Goal: Entertainment & Leisure: Consume media (video, audio)

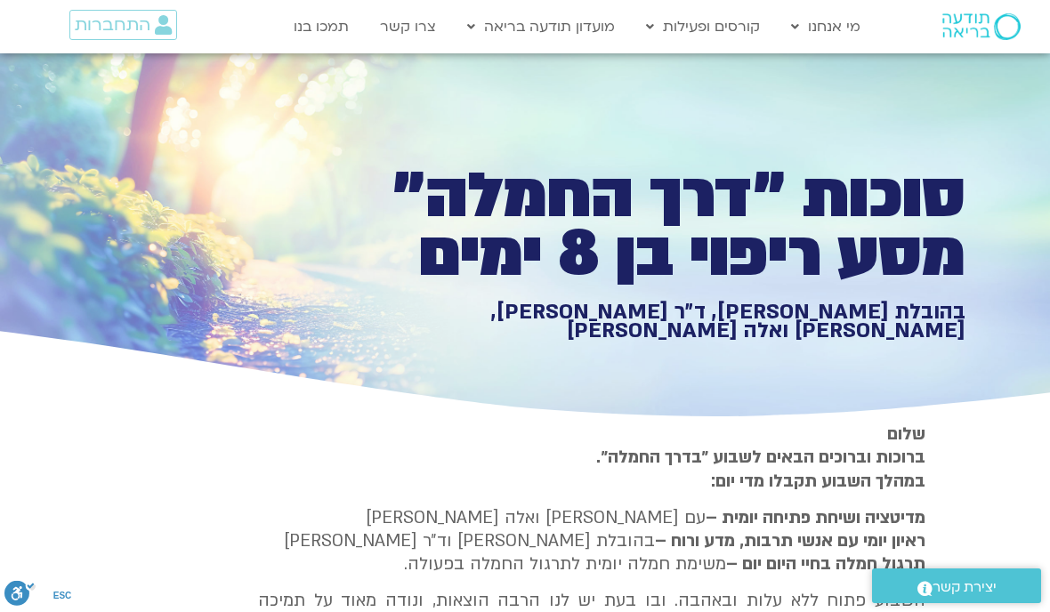
type input "2128.1878457253"
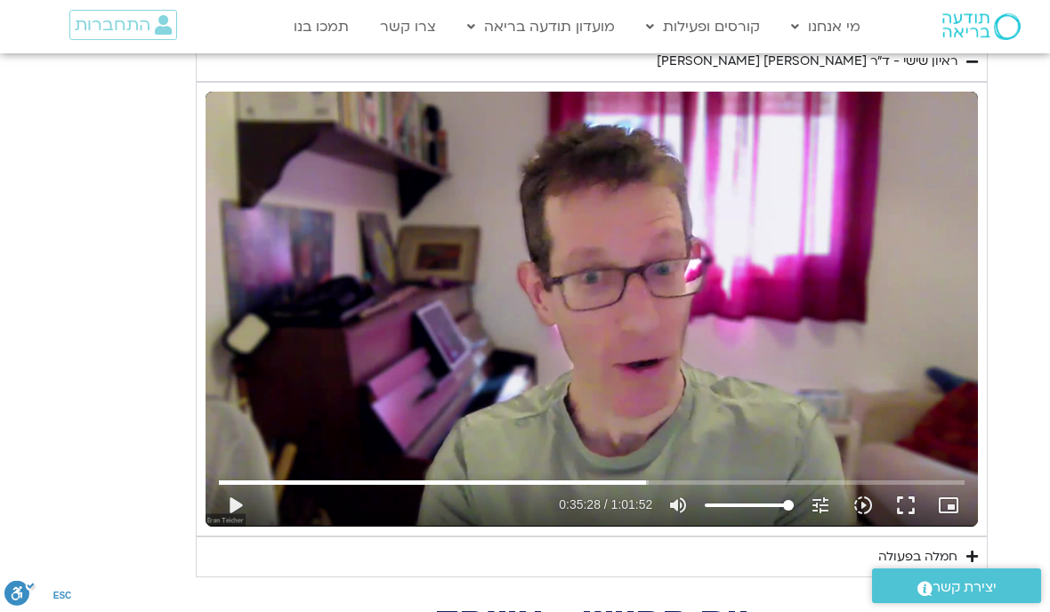
type input "1081.16"
type input "2128.1878457253"
type input "1081.16"
type input "2128.1878457253"
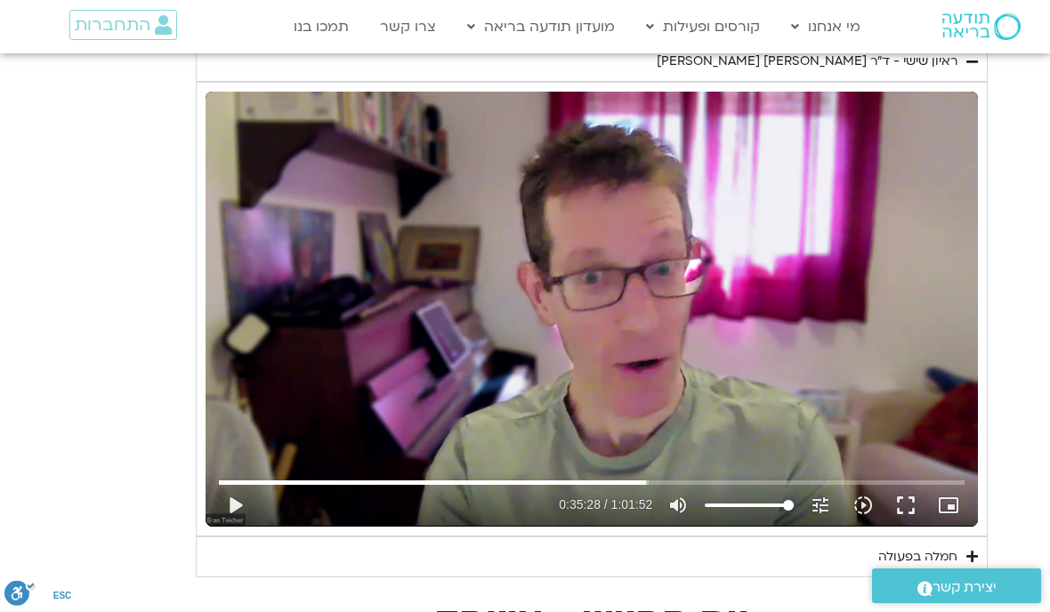
type input "1081.16"
type input "2128.1878457253"
type input "1081.16"
type input "2128.1878457253"
type input "1081.16"
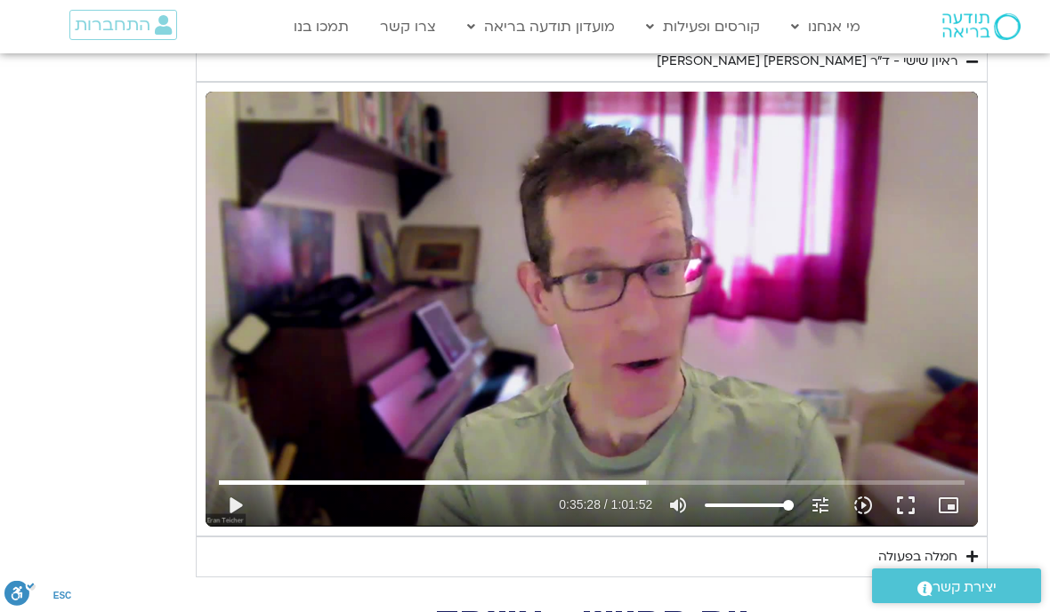
type input "2128.1878457253"
type input "1081.16"
type input "2128.1878457253"
type input "1081.16"
type input "2128.1878457253"
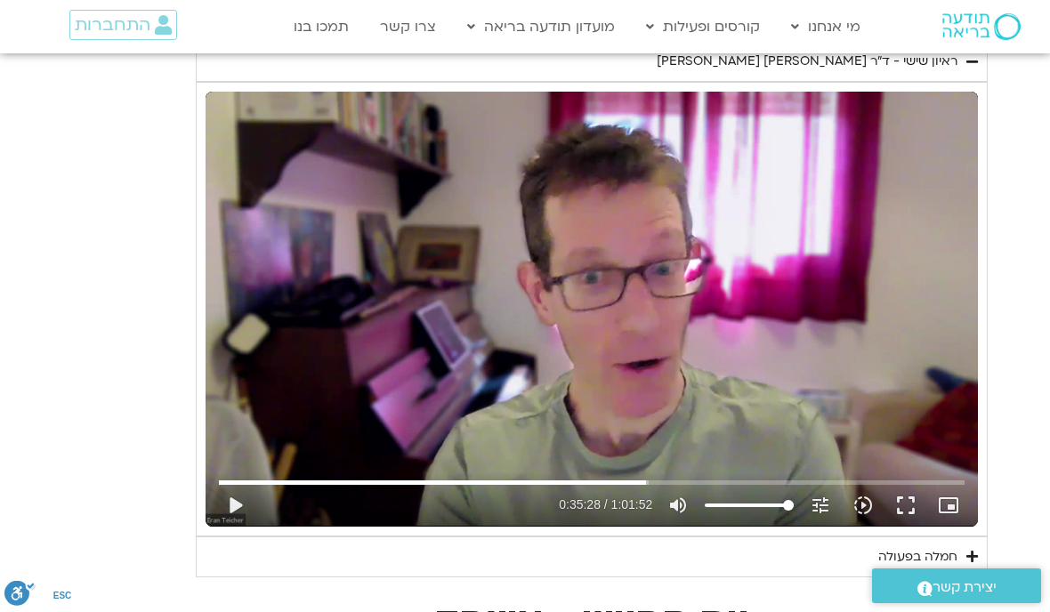
type input "1081.16"
type input "2128.1878457253"
type input "1081.16"
type input "2128.1878457253"
type input "1081.16"
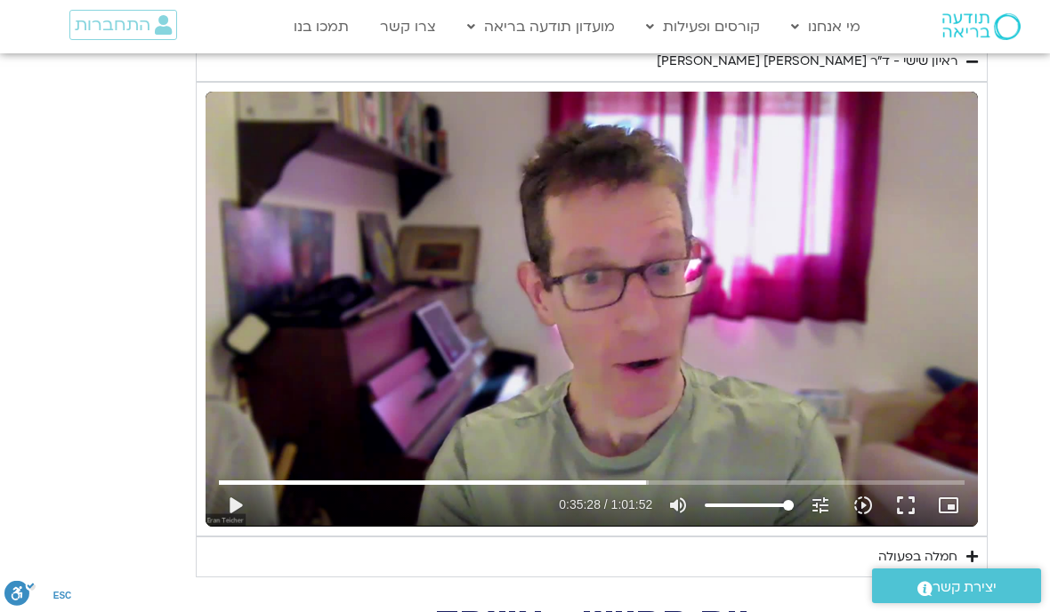
type input "2128.1878457253"
type input "1081.16"
type input "2128.1878457253"
type input "1081.16"
type input "2128.1878457253"
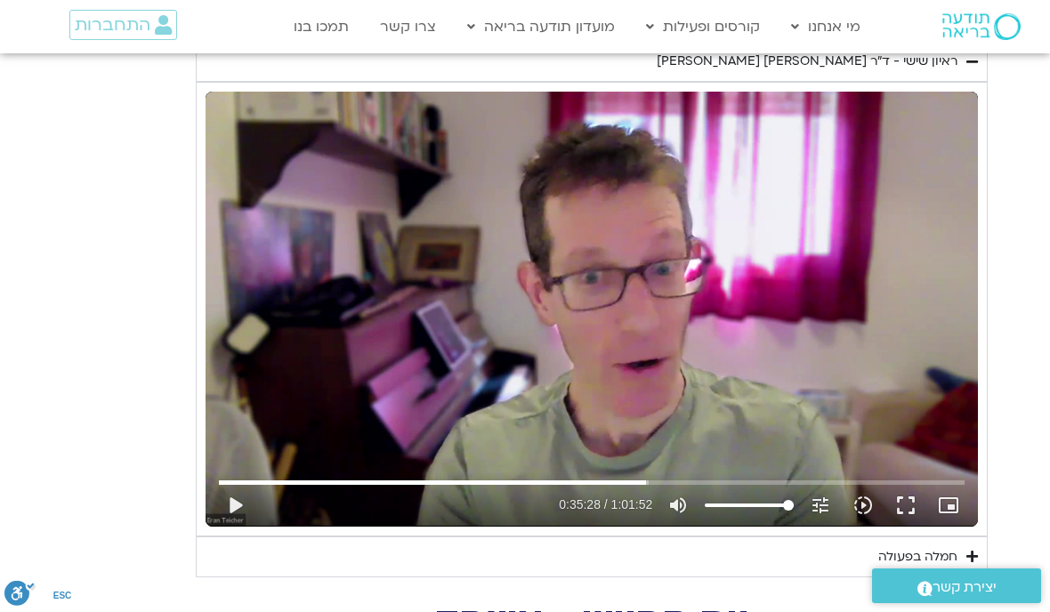
type input "1081.16"
type input "2128.1878457253"
type input "1081.16"
type input "2128.1878457253"
type input "1081.16"
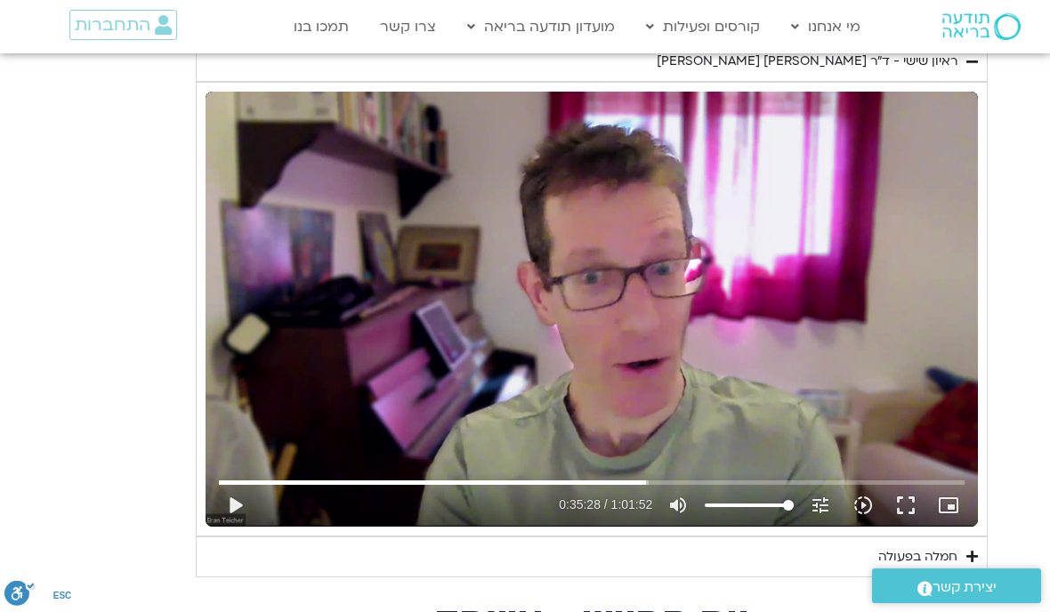
type input "2128.1878457253"
type input "1081.16"
type input "2128.1878457253"
type input "1081.16"
type input "2128.1878457253"
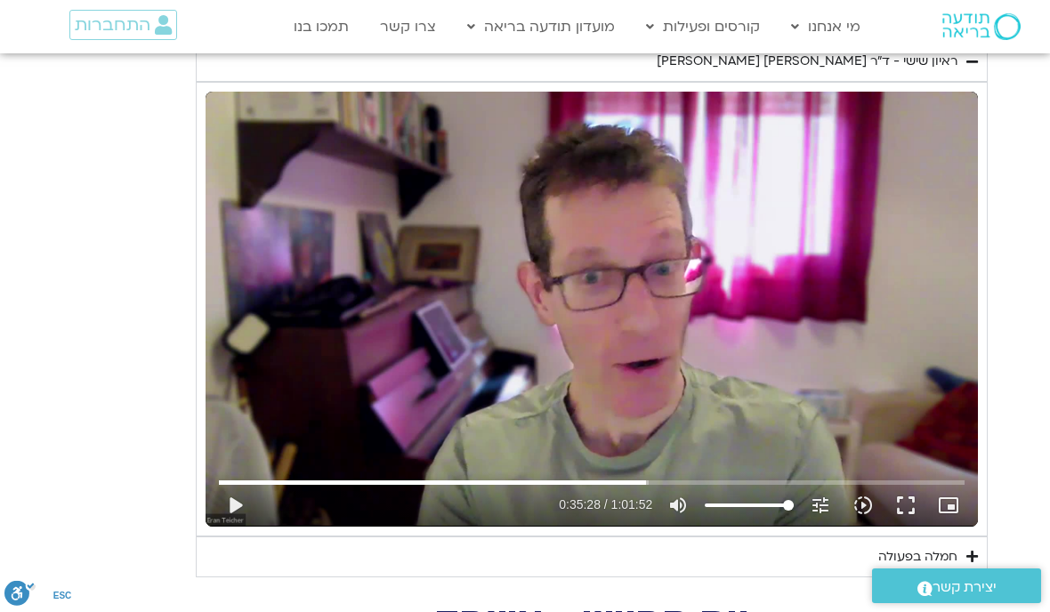
type input "1081.16"
type input "2128.1878457253"
type input "1081.16"
type input "2128.1878457253"
type input "1081.16"
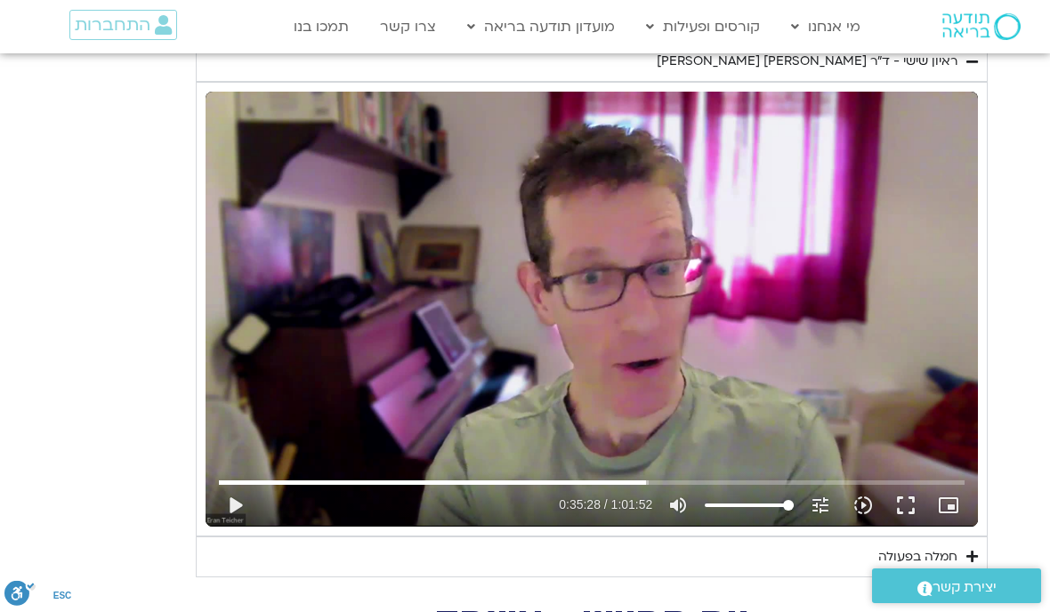
type input "2128.1878457253"
type input "1081.16"
type input "2128.1878457253"
type input "1081.16"
type input "2128.1878457253"
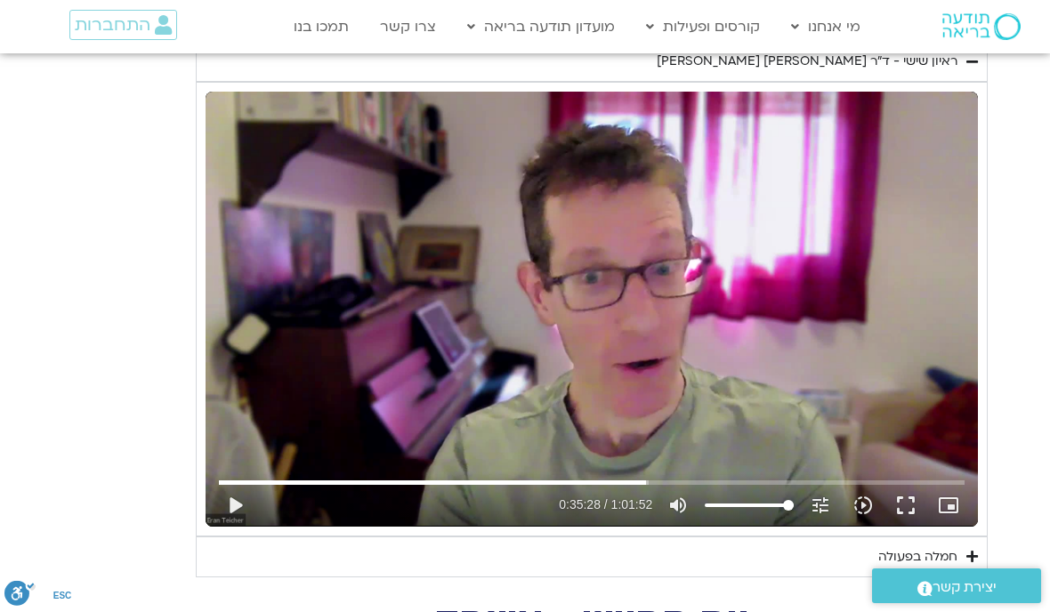
type input "1081.16"
type input "2128.1878457253"
type input "1081.16"
type input "2128.1878457253"
type input "1081.16"
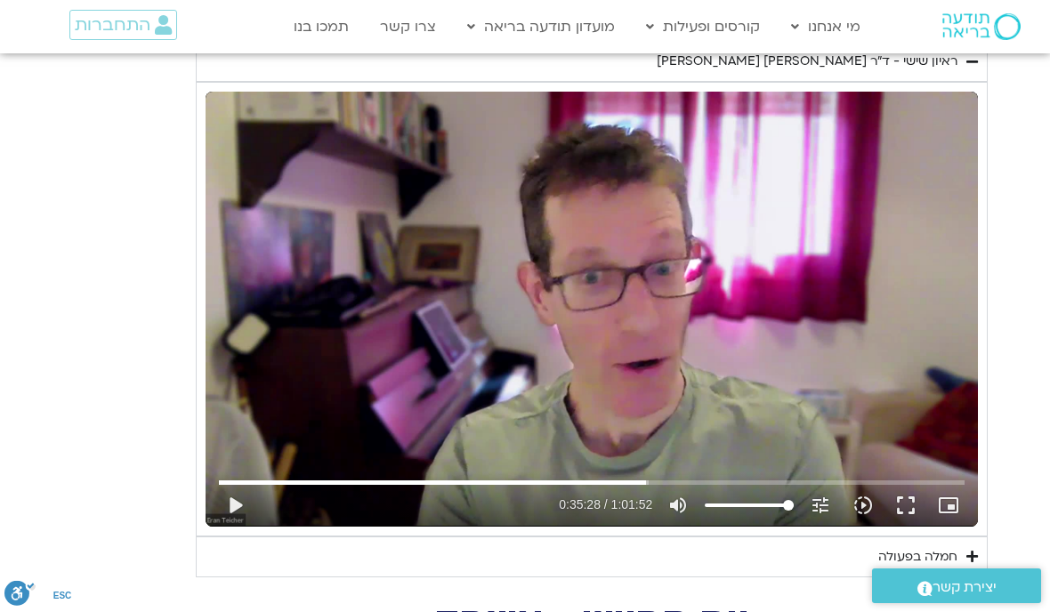
type input "2128.1878457253"
type input "1081.16"
type input "2128.1878457253"
type input "1081.16"
type input "2128.1878457253"
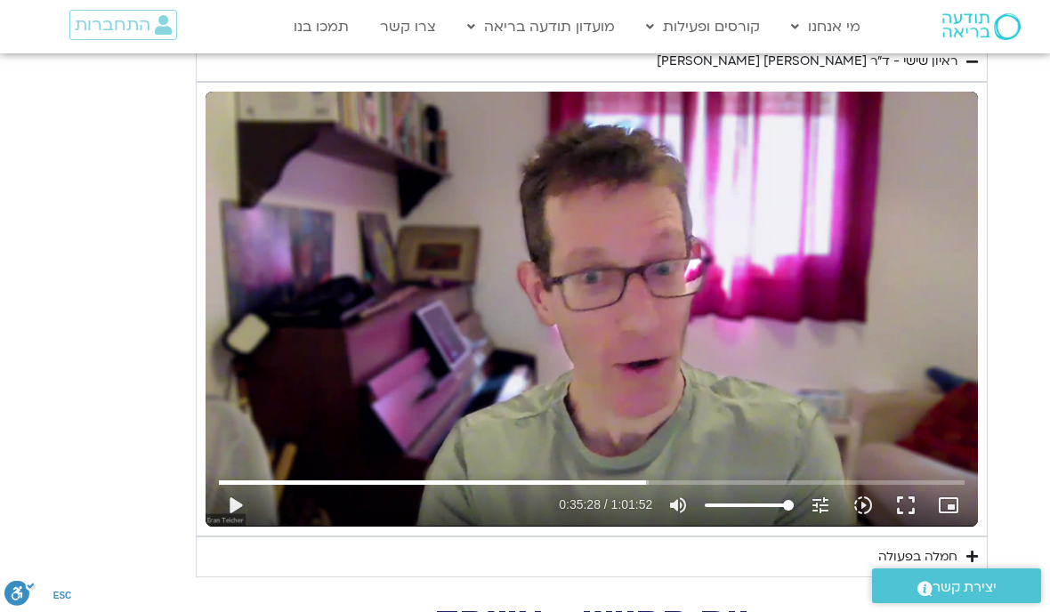
type input "1081.16"
type input "2128.1878457253"
type input "1081.16"
type input "2128.1878457253"
type input "1081.16"
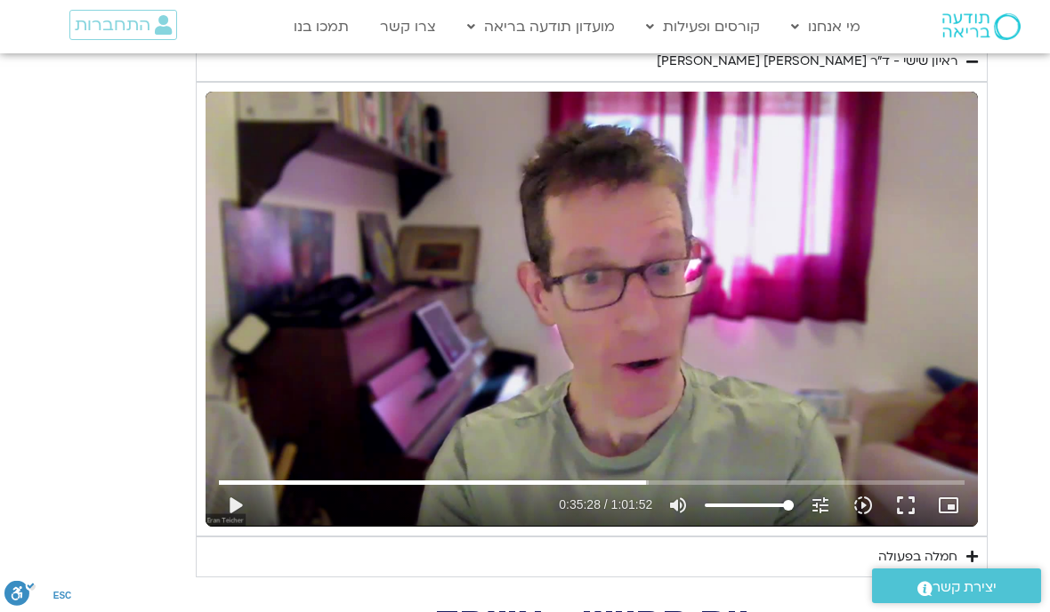
type input "2128.1878457253"
type input "1081.16"
type input "2128.1878457253"
type input "1081.16"
type input "2128.1878457253"
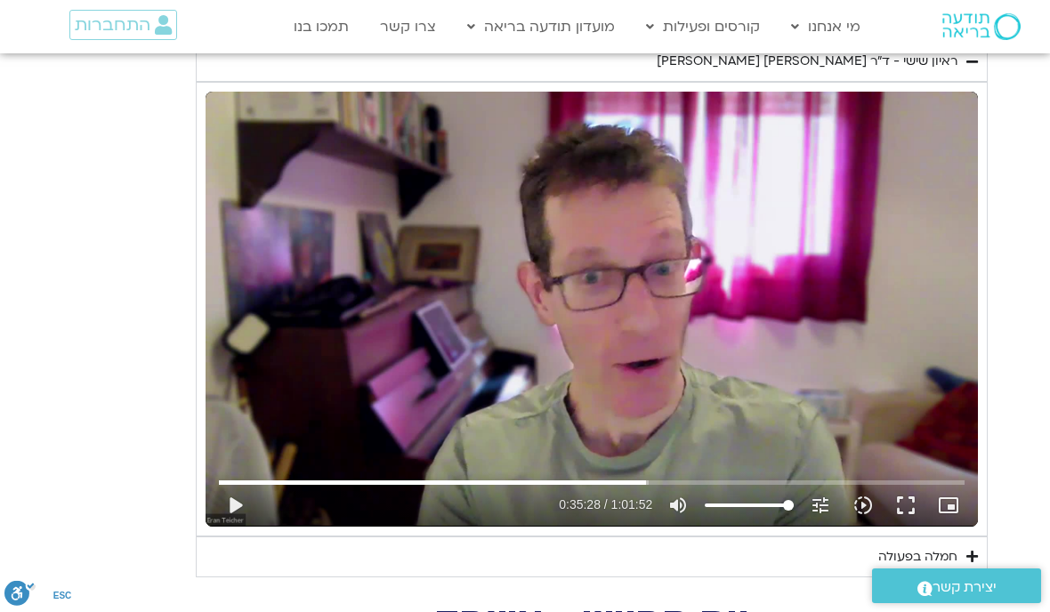
type input "1081.16"
type input "2128.1878457253"
type input "1081.16"
type input "2128.1878457253"
type input "1081.16"
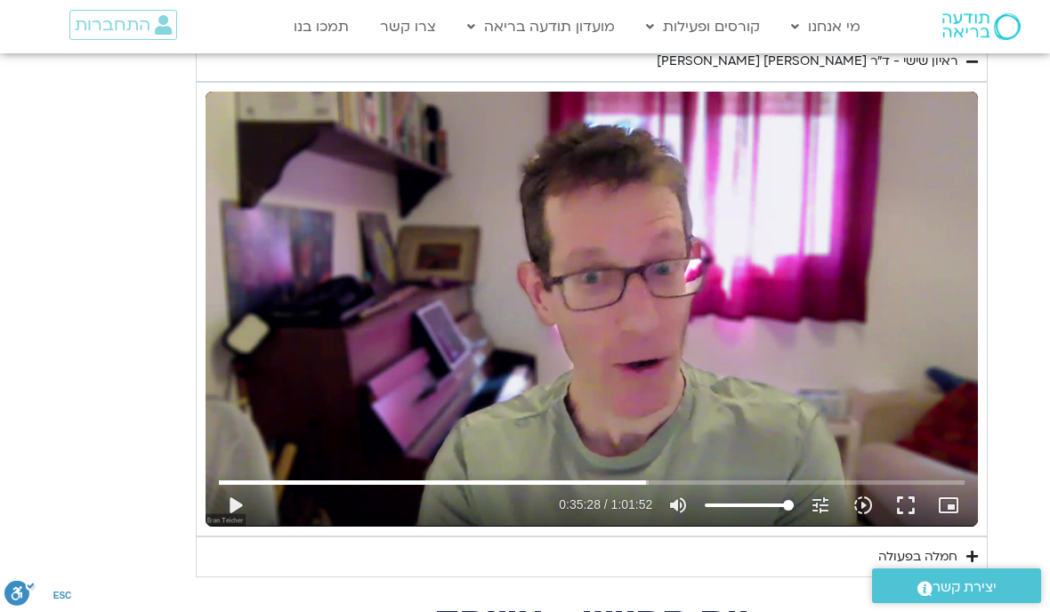
type input "2128.1878457253"
type input "1081.16"
type input "2128.1878457253"
type input "1081.16"
type input "2128.1878457253"
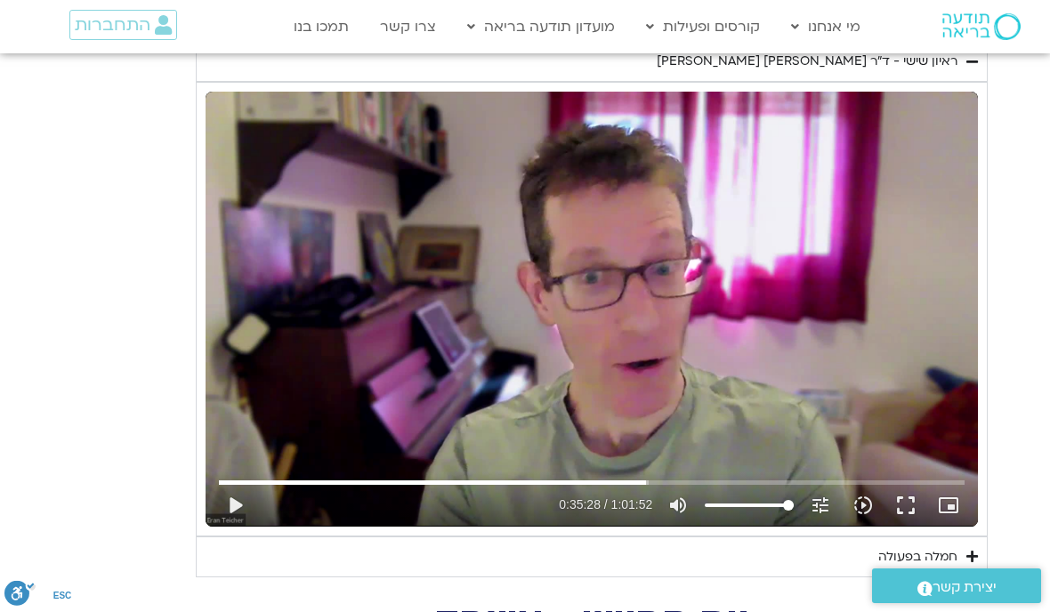
type input "1081.16"
type input "2128.1878457253"
type input "1081.16"
type input "2128.1878457253"
type input "1081.16"
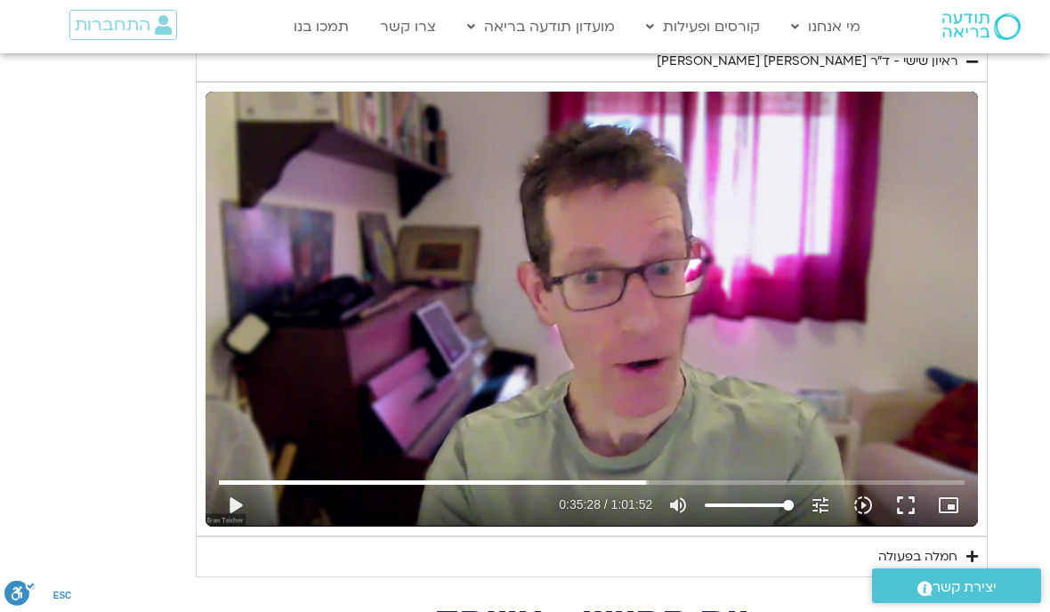
type input "2128.1878457253"
type input "1081.16"
type input "2128.1878457253"
type input "1081.16"
type input "2128.1878457253"
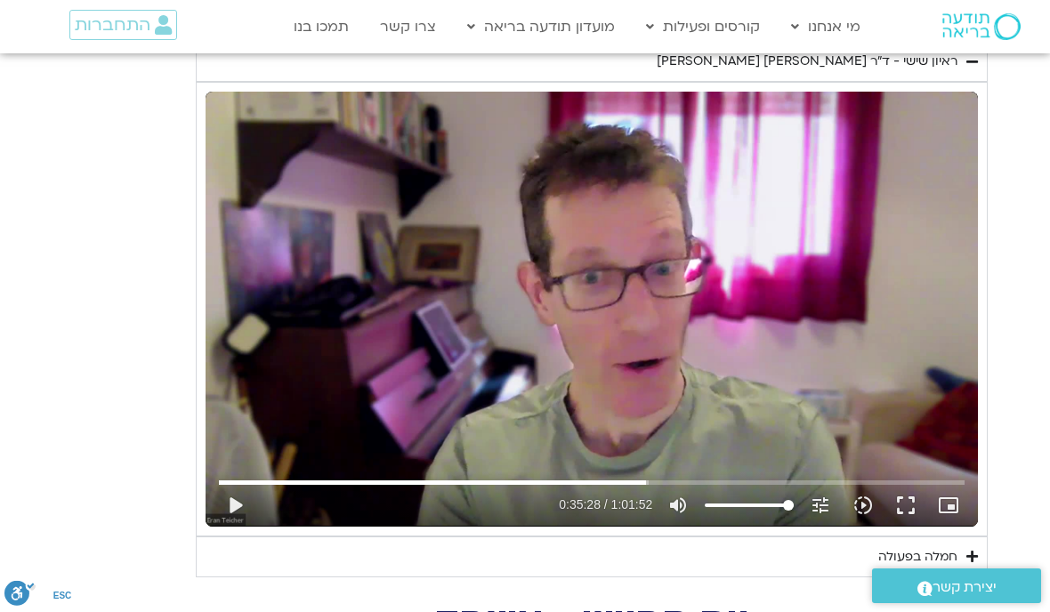
type input "1081.16"
type input "2128.1878457253"
type input "1081.16"
type input "2128.1878457253"
type input "1081.16"
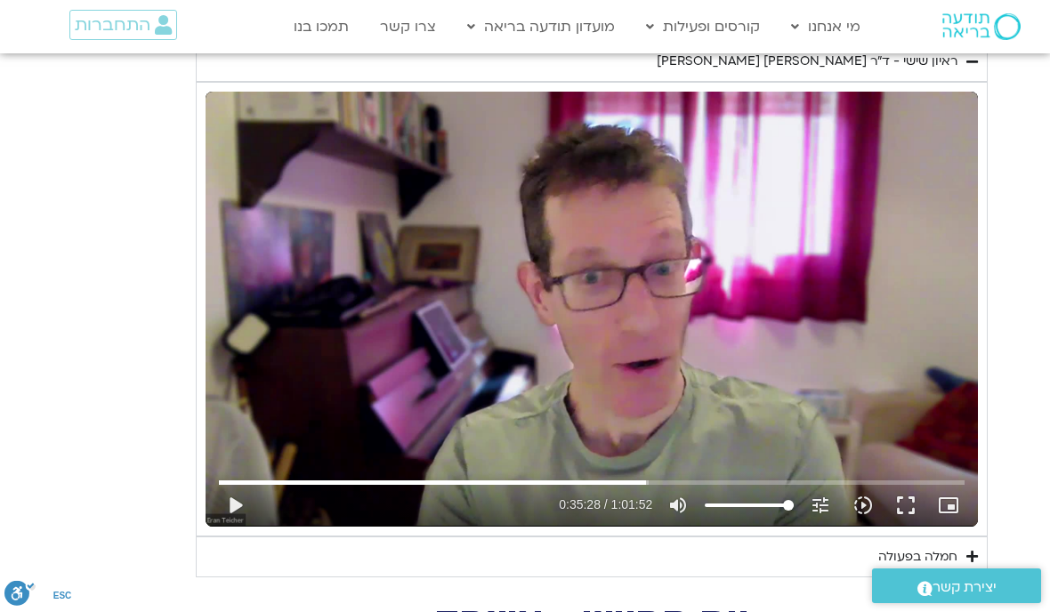
type input "2128.1878457253"
type input "1081.16"
type input "2128.1878457253"
type input "1081.16"
type input "2128.1878457253"
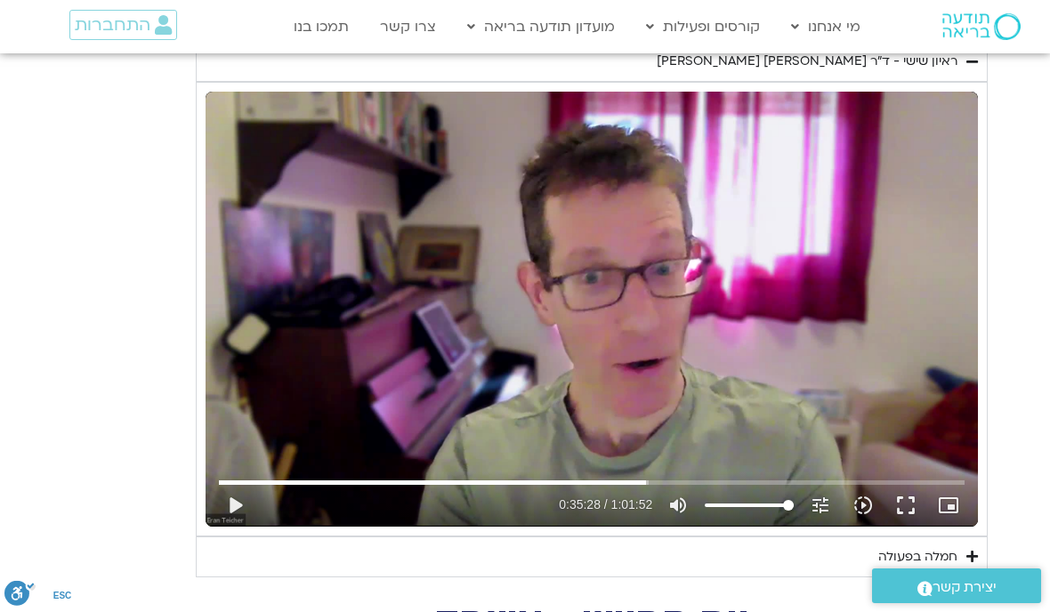
type input "1081.16"
type input "2128.1878457253"
type input "1081.16"
type input "2128.1878457253"
type input "1081.16"
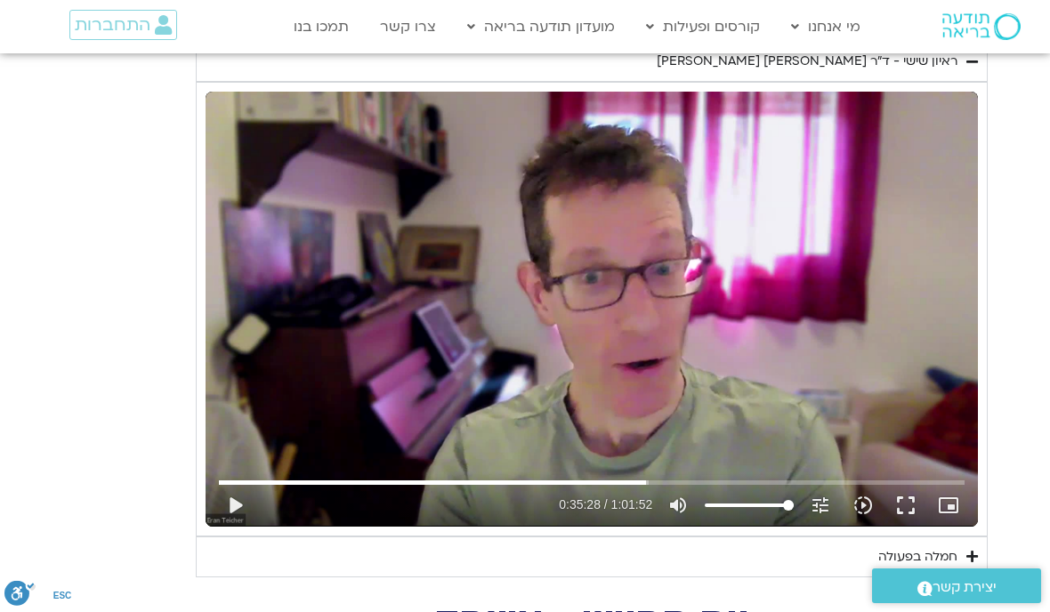
type input "2128.1878457253"
type input "1081.16"
type input "2128.1878457253"
type input "1081.16"
type input "2128.1878457253"
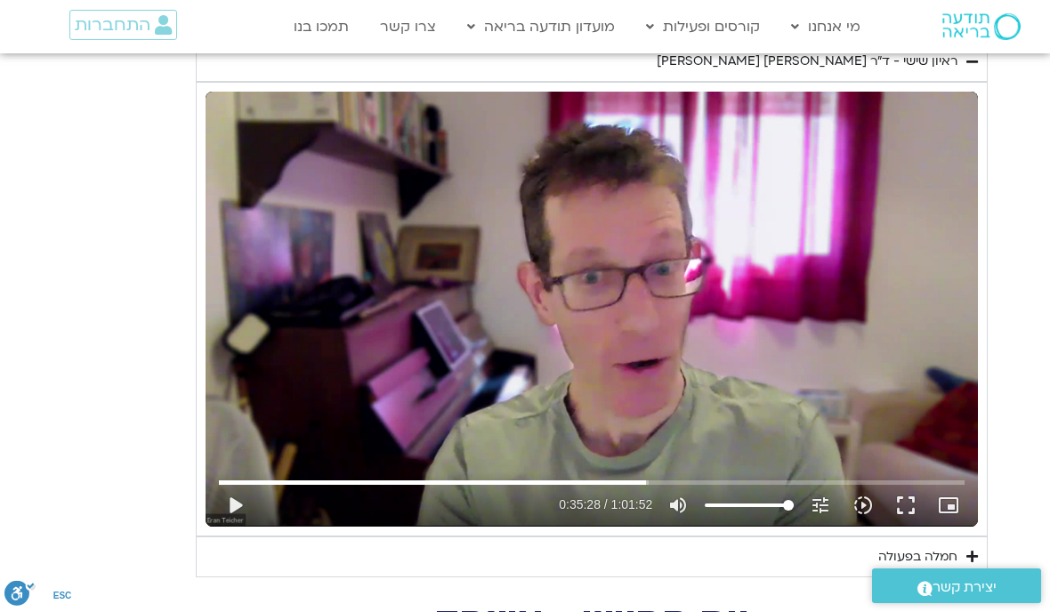
type input "1081.16"
type input "2128.1878457253"
type input "1081.16"
type input "2128.1878457253"
type input "1081.16"
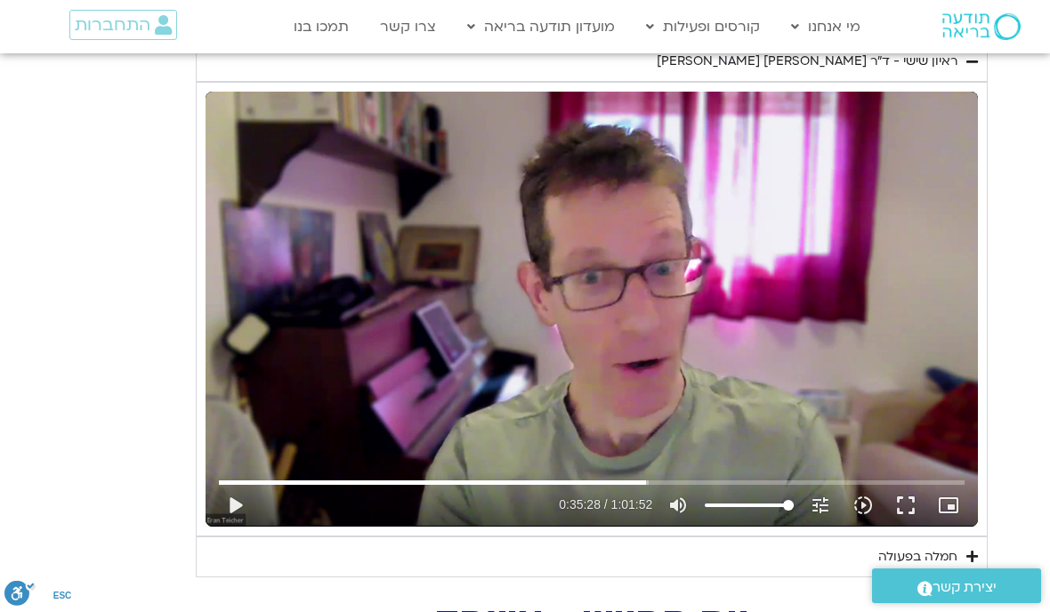
type input "2128.1878457253"
type input "1081.16"
type input "2128.1878457253"
type input "1081.16"
type input "2128.1878457253"
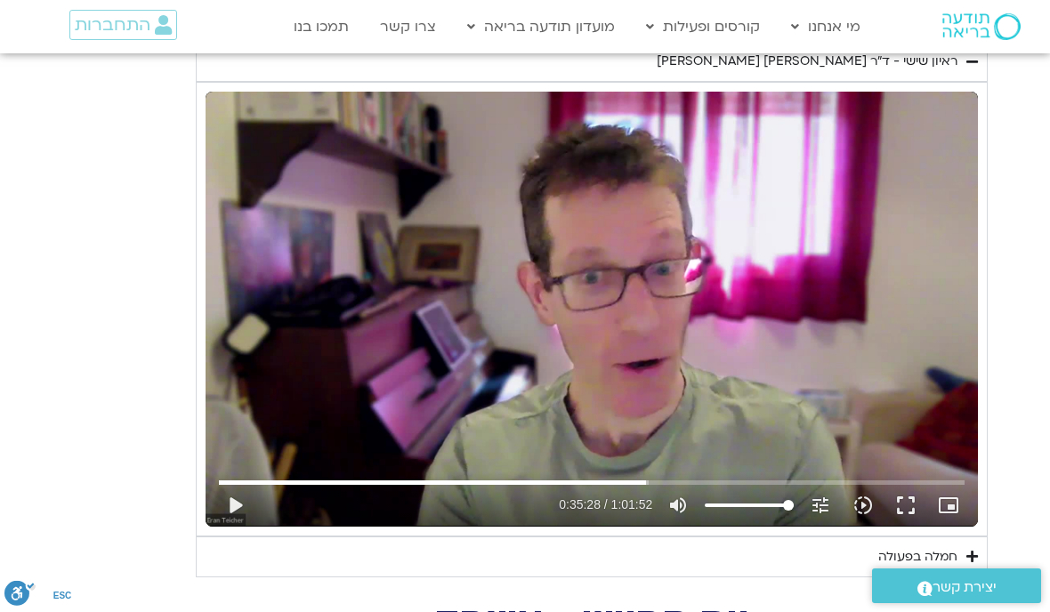
type input "1081.16"
type input "2128.1878457253"
type input "1081.16"
type input "2128.1878457253"
type input "1081.16"
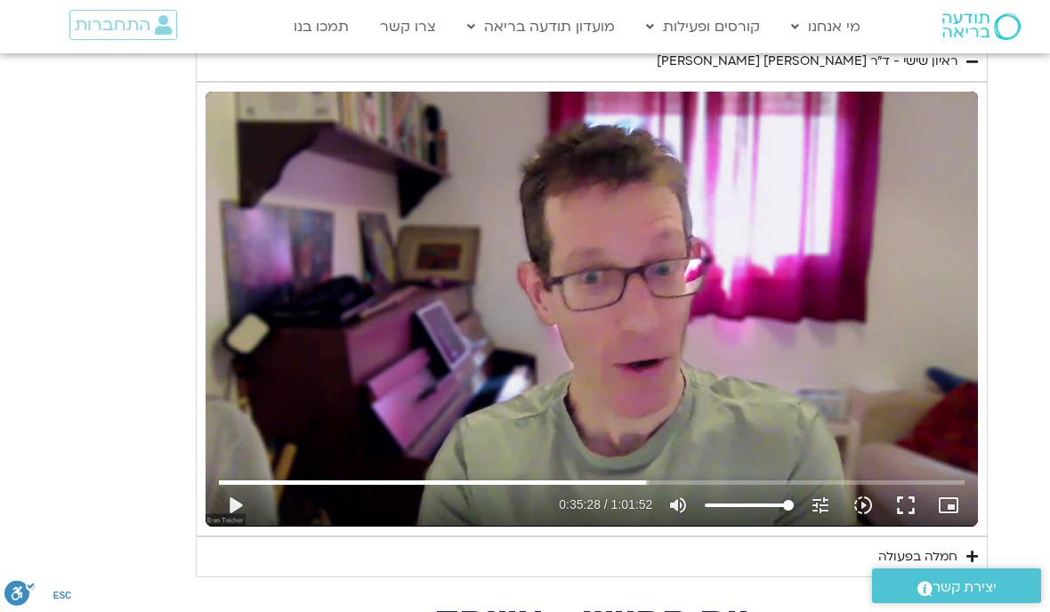
type input "2128.1878457253"
type input "1081.16"
type input "2128.1878457253"
type input "1081.16"
type input "2128.1878457253"
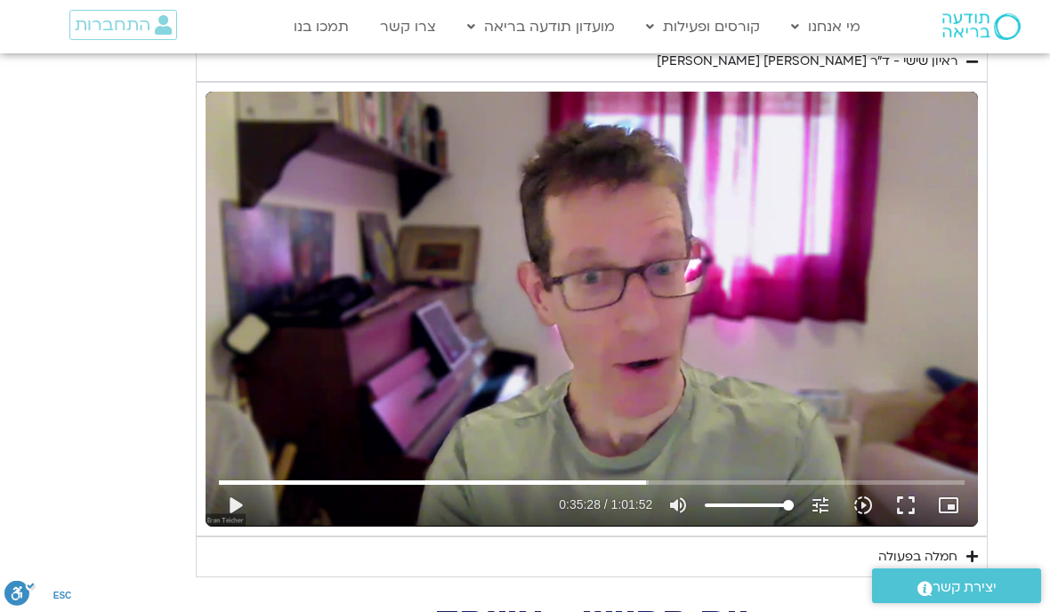
type input "1081.16"
type input "2128.1878457253"
type input "1081.16"
type input "2128.1878457253"
type input "1081.16"
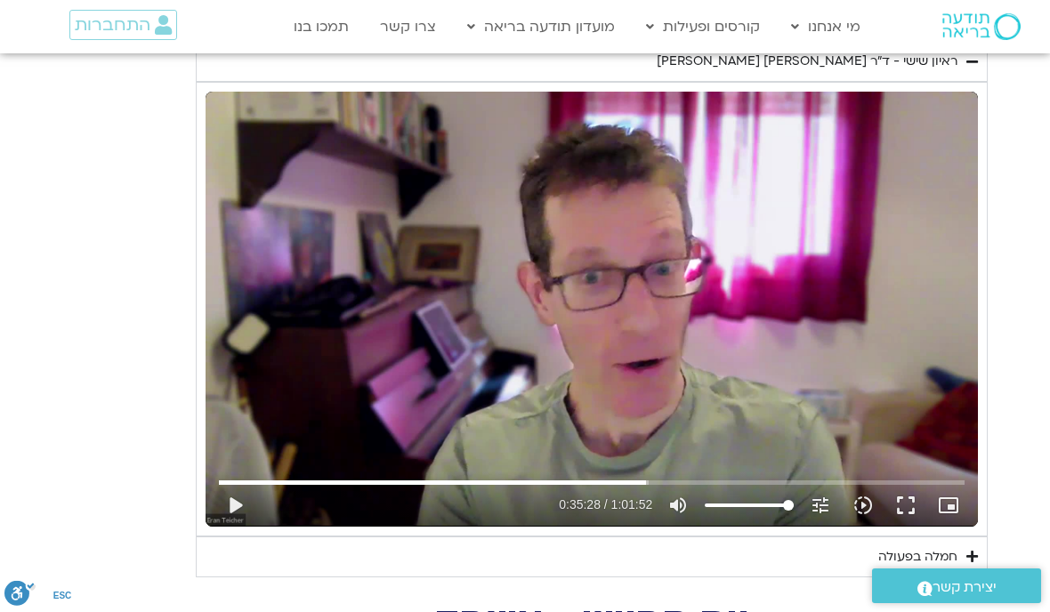
type input "2128.1878457253"
type input "1081.16"
type input "2128.1878457253"
type input "1081.16"
type input "2128.1878457253"
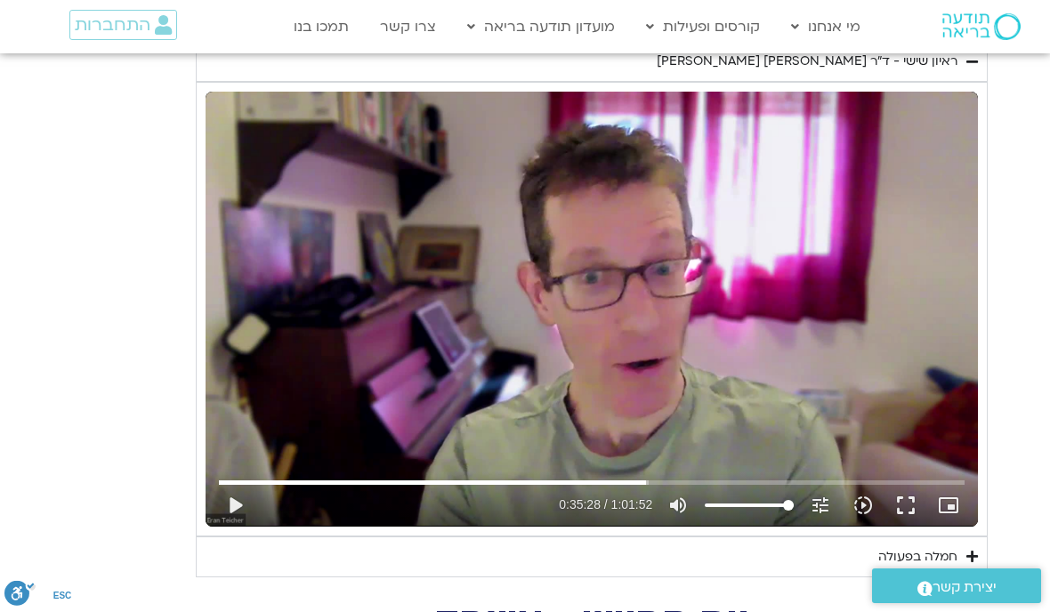
type input "1081.16"
type input "2128.1878457253"
type input "1081.16"
type input "2128.1878457253"
type input "1081.16"
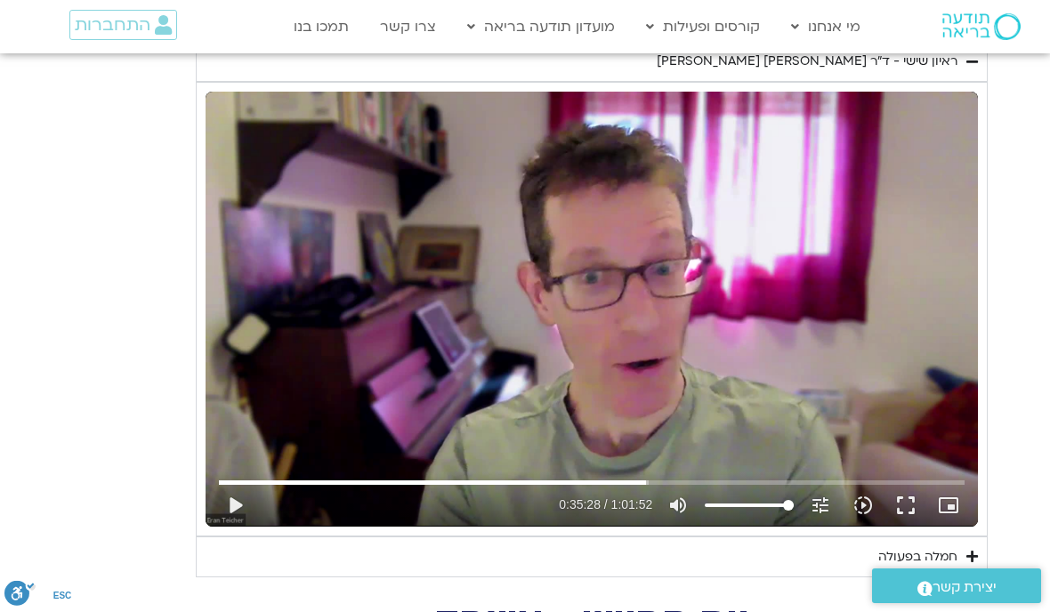
type input "2128.1878457253"
type input "1081.16"
type input "2128.1878457253"
type input "1081.16"
type input "2128.1878457253"
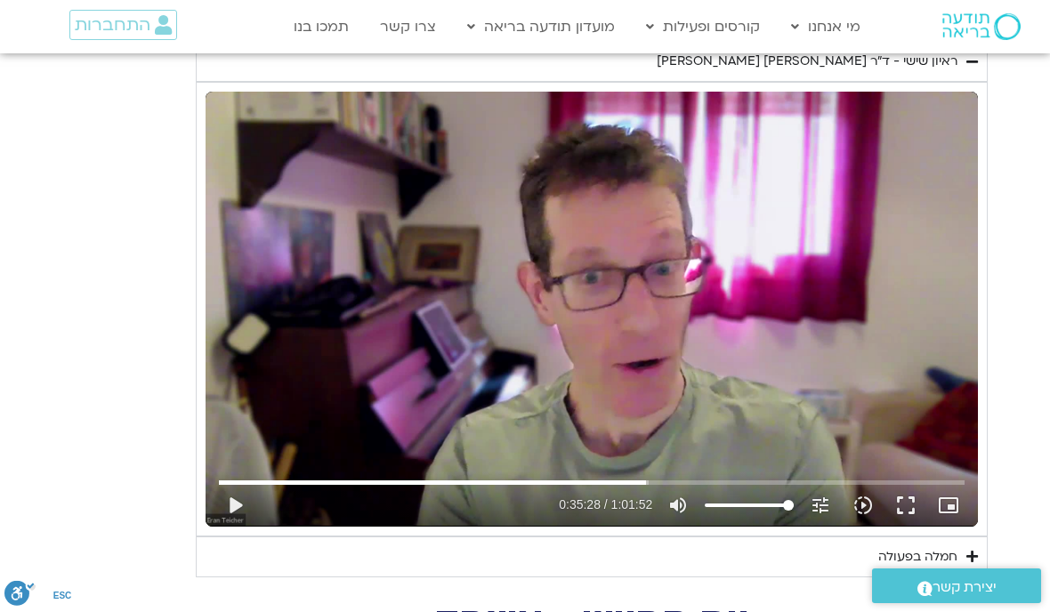
type input "1081.16"
type input "2128.1878457253"
type input "1081.16"
type input "2128.1878457253"
type input "1081.16"
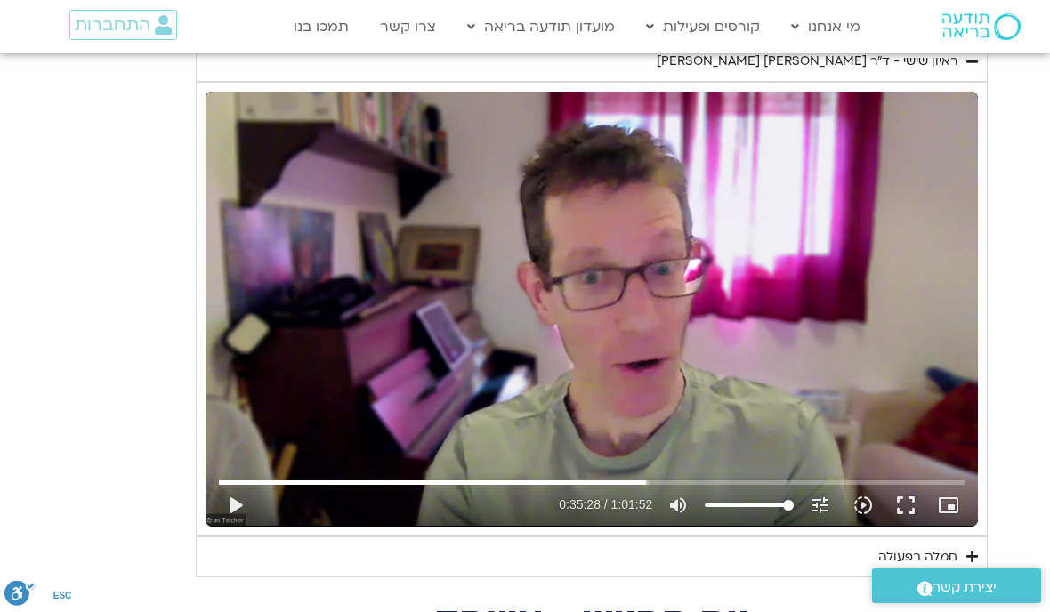
type input "2128.1878457253"
type input "1081.16"
type input "2128.1878457253"
type input "1081.16"
type input "2128.1878457253"
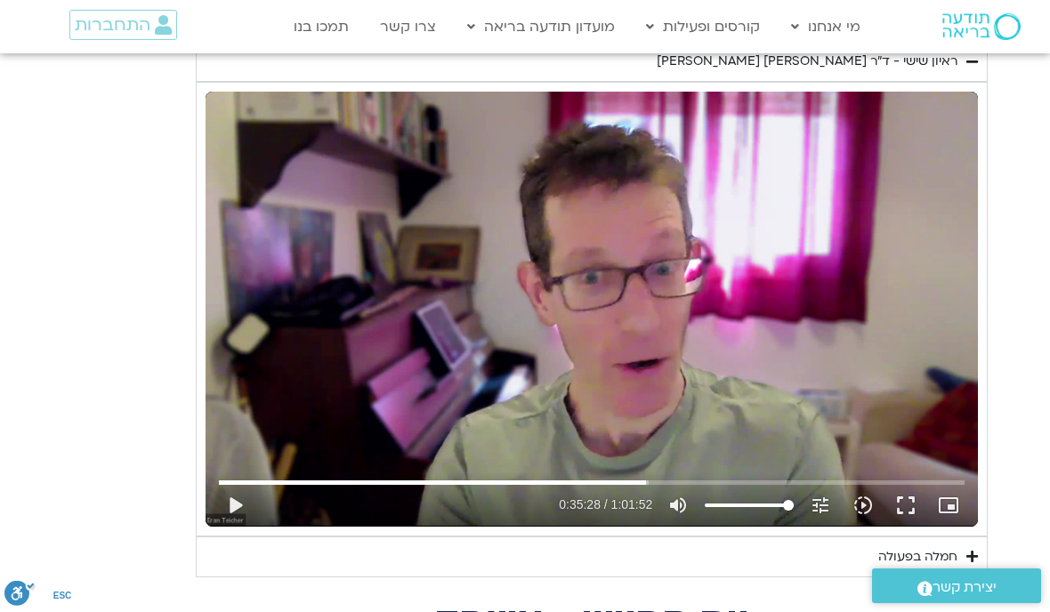
type input "1081.16"
type input "2128.1878457253"
type input "1081.16"
type input "2128.1878457253"
type input "1081.16"
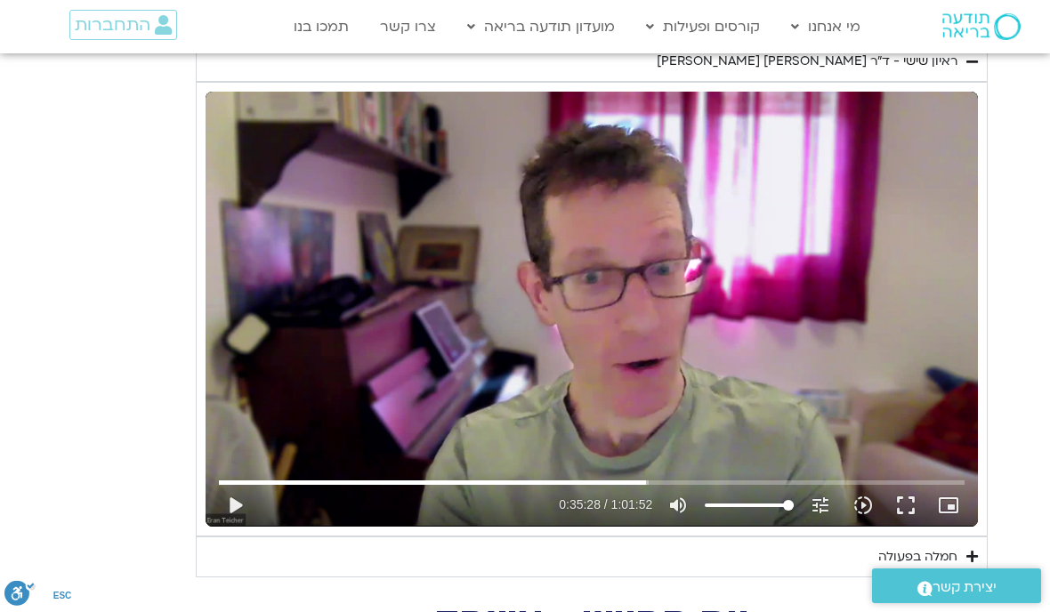
type input "2128.1878457253"
type input "1081.16"
type input "2128.1878457253"
type input "1081.16"
type input "2128.1878457253"
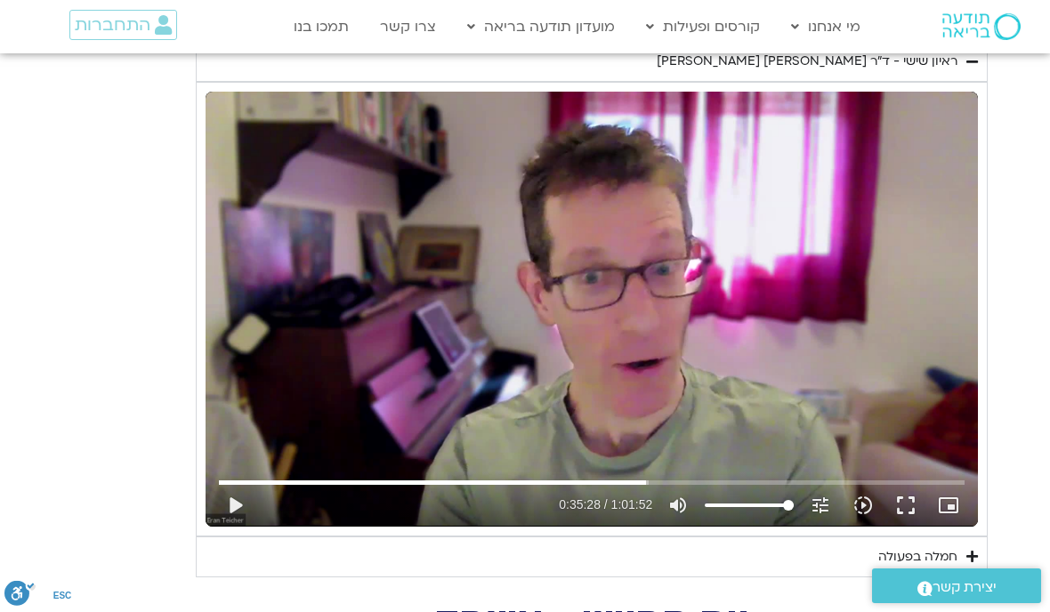
type input "1081.16"
type input "2128.1878457253"
type input "1081.16"
type input "2128.1878457253"
type input "1081.16"
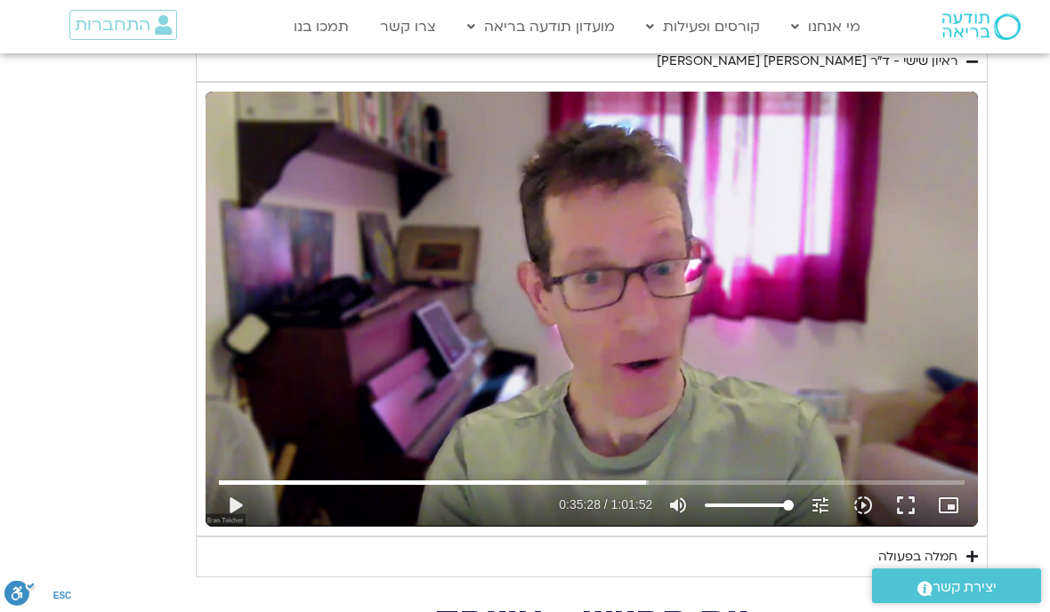
type input "2128.1878457253"
type input "1081.16"
type input "2128.1878457253"
type input "1081.16"
type input "2128.1878457253"
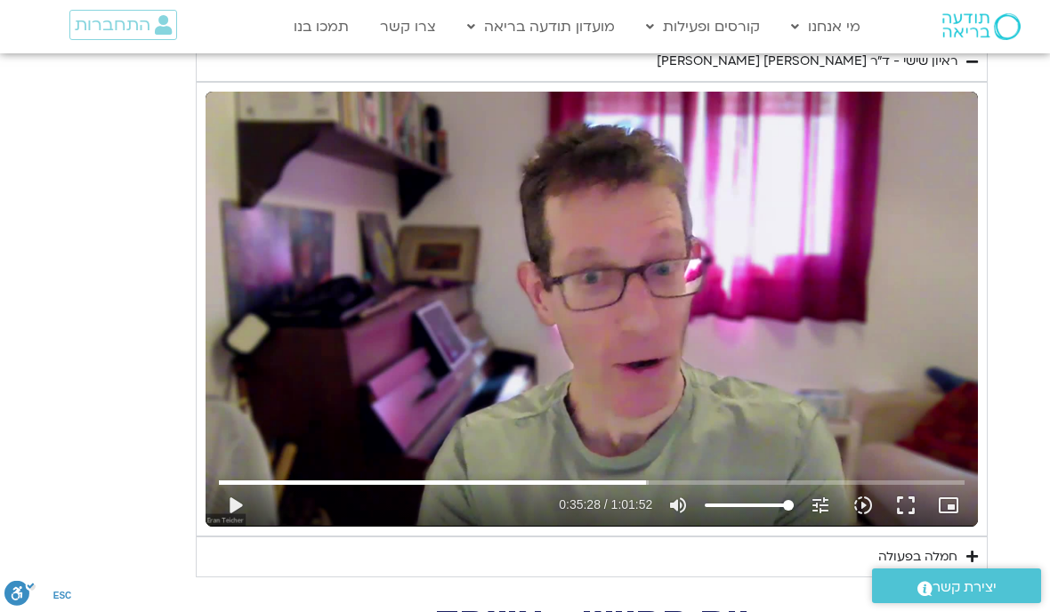
type input "1081.16"
type input "2128.1878457253"
type input "1081.16"
type input "2128.1878457253"
type input "1081.16"
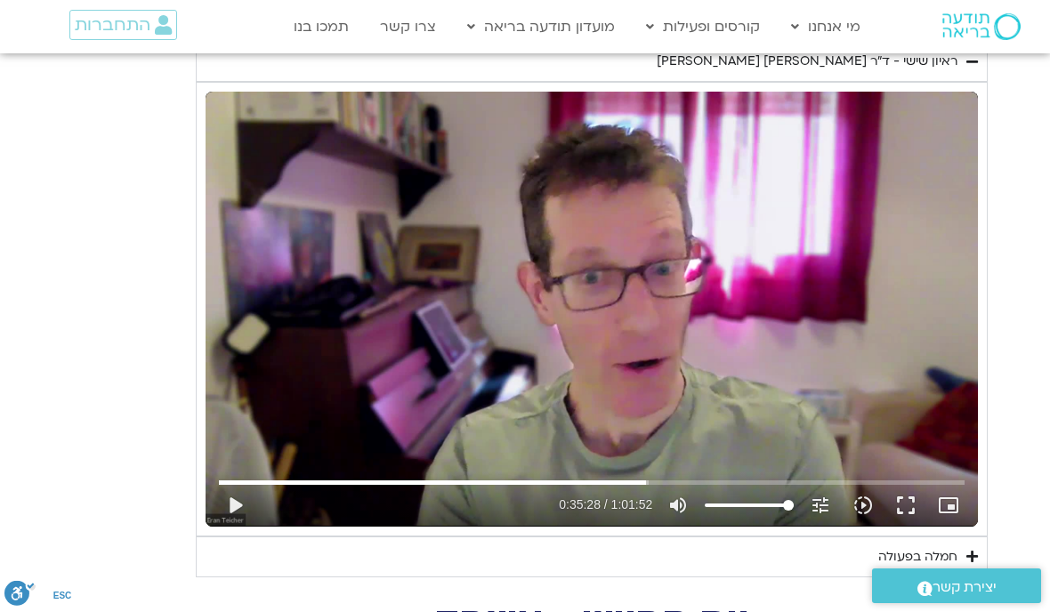
type input "2128.1878457253"
type input "1081.16"
type input "2128.1878457253"
type input "1081.16"
type input "2128.1878457253"
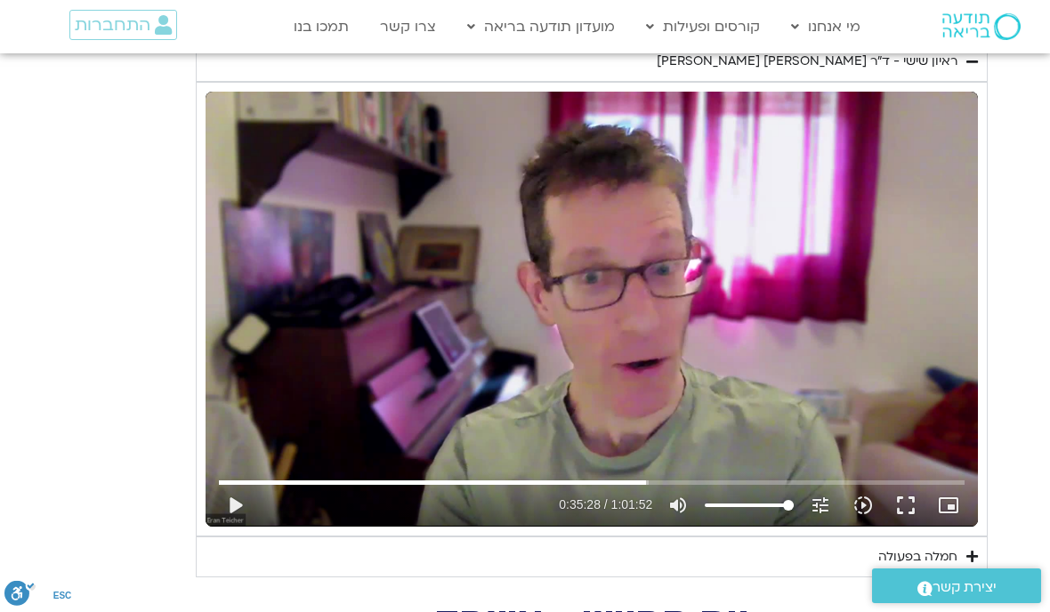
type input "1081.16"
type input "2128.1878457253"
type input "1081.16"
type input "2128.1878457253"
type input "1081.16"
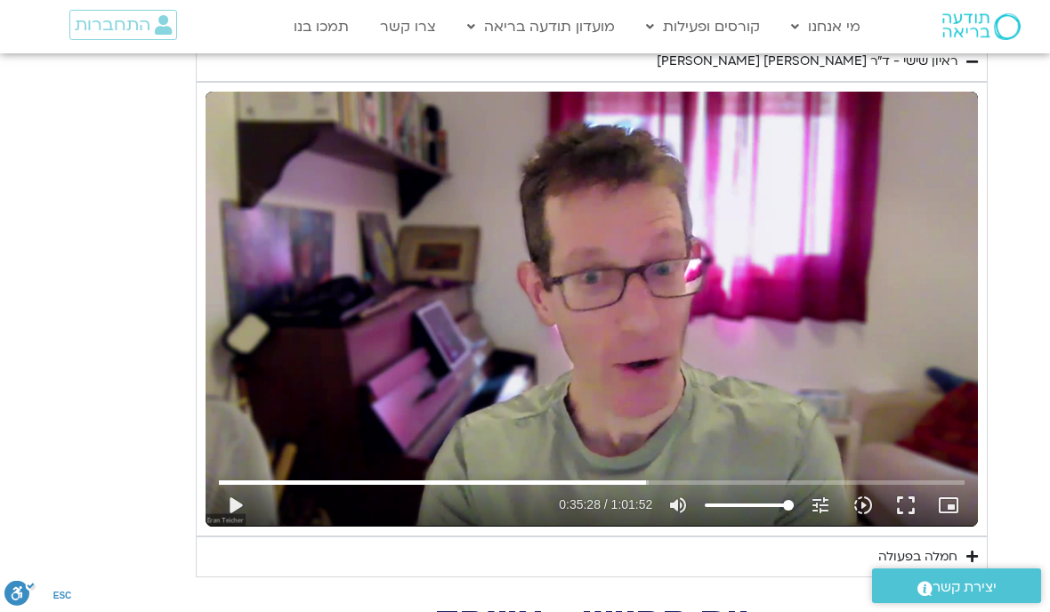
type input "2128.1878457253"
type input "1081.16"
type input "2128.1878457253"
type input "1081.16"
type input "2128.1878457253"
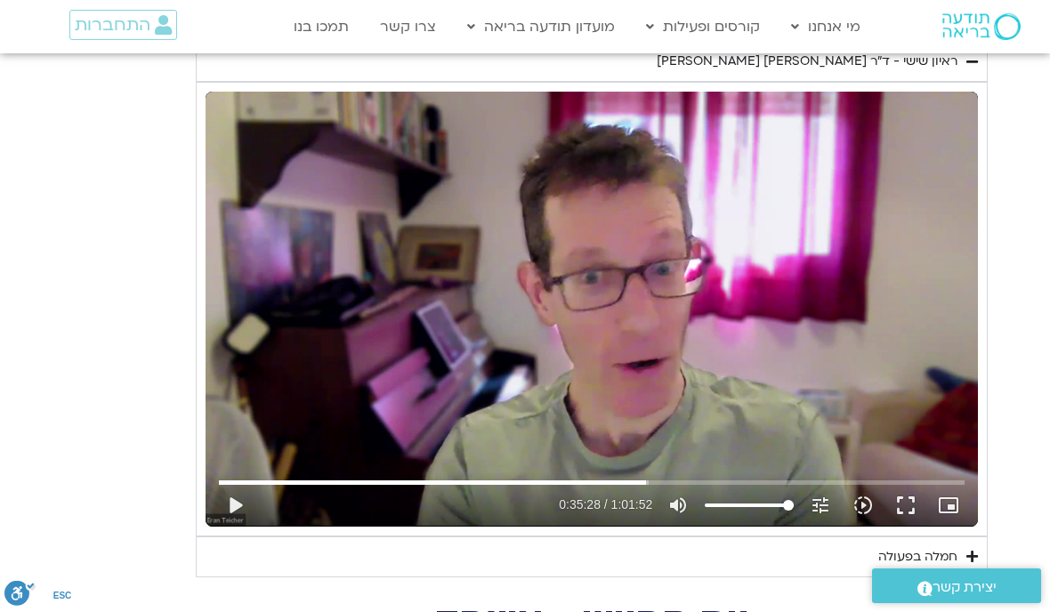
type input "1081.16"
type input "2128.1878457253"
type input "1081.16"
type input "2128.1878457253"
type input "1081.16"
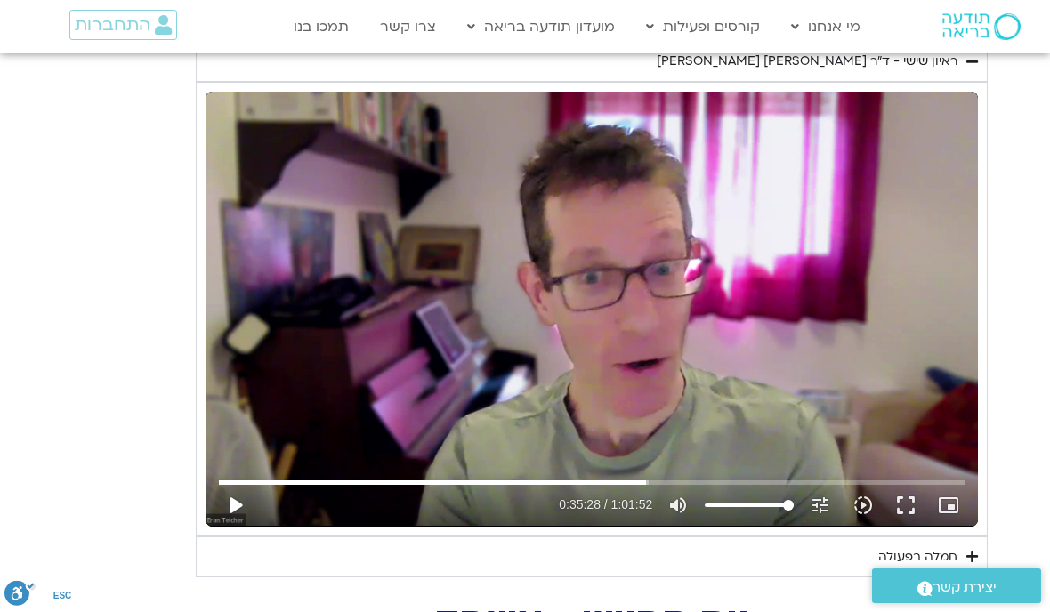
click at [222, 498] on button "play_arrow" at bounding box center [235, 505] width 43 height 43
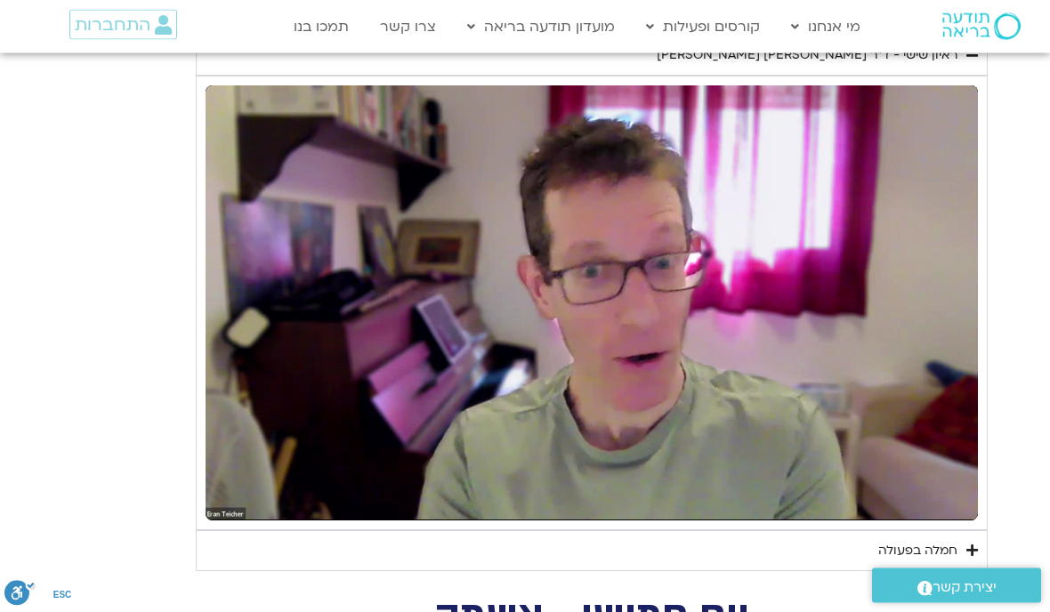
scroll to position [1999, 0]
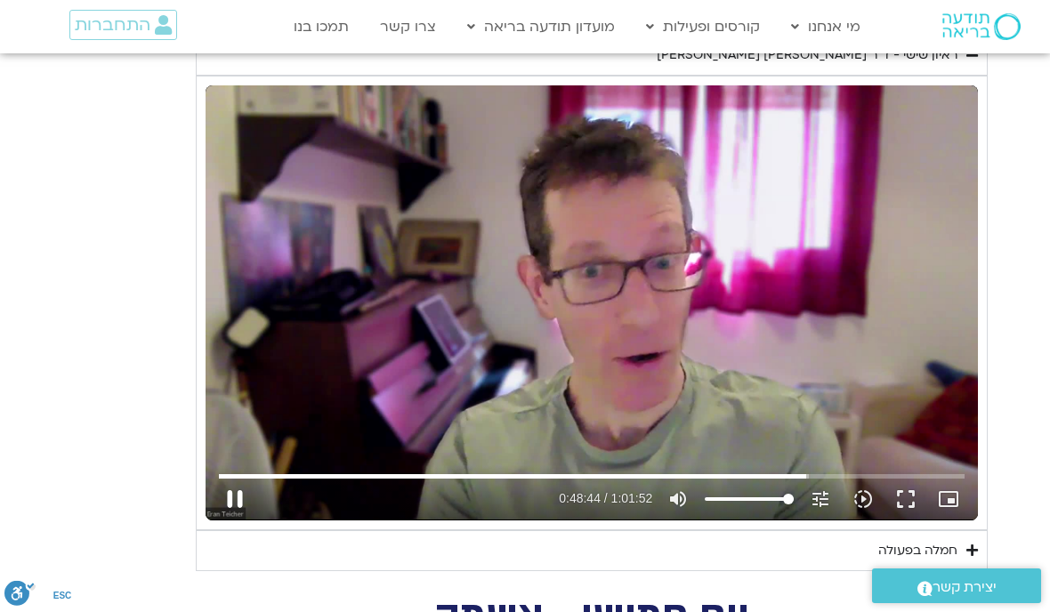
click at [221, 501] on button "pause" at bounding box center [235, 499] width 43 height 43
click at [238, 494] on button "play_arrow" at bounding box center [235, 499] width 43 height 43
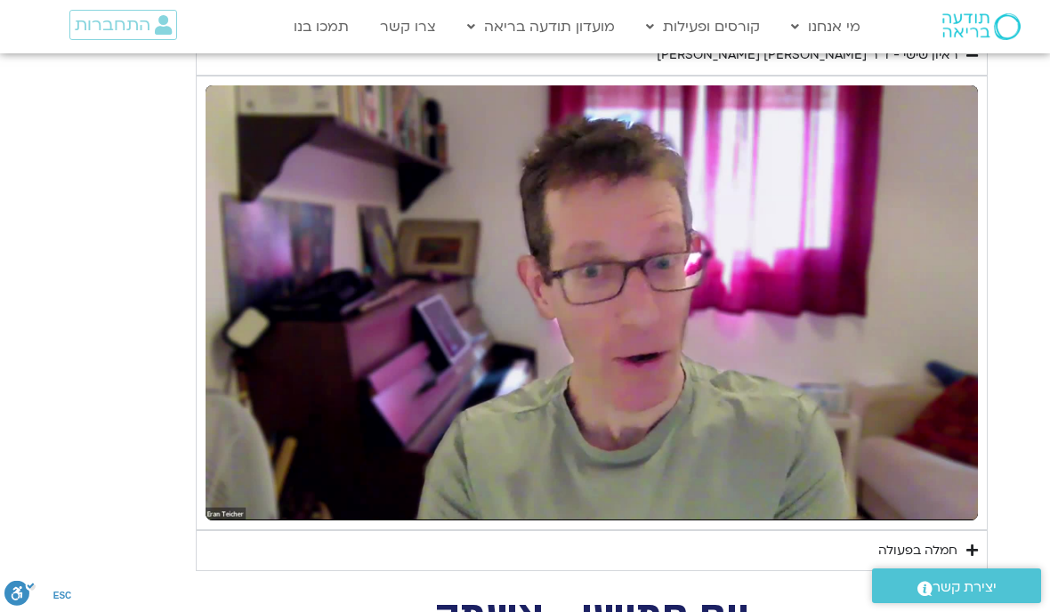
click at [213, 537] on summary "חמלה בפעולה" at bounding box center [592, 550] width 792 height 41
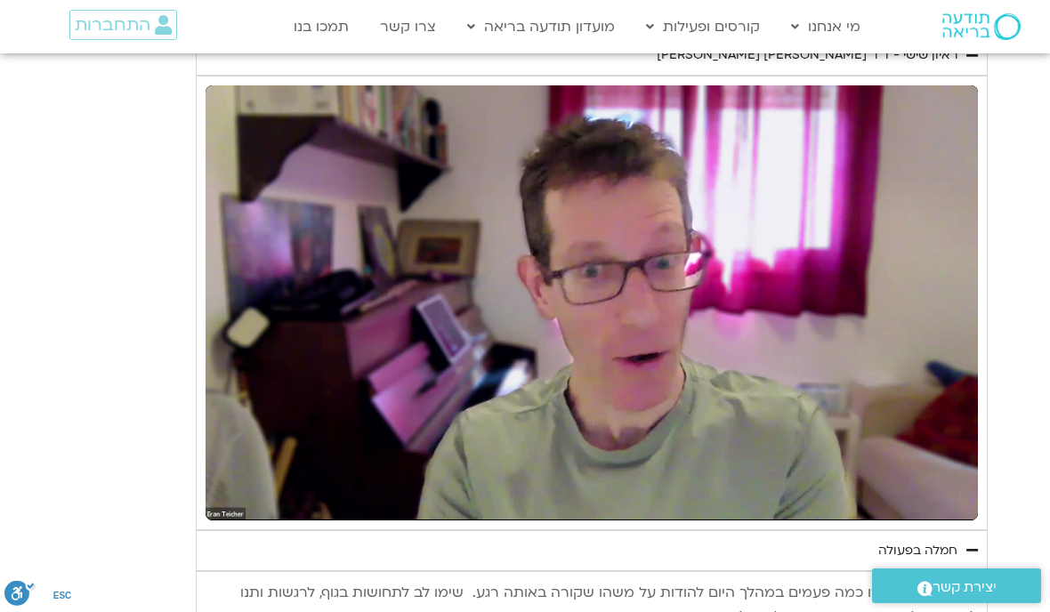
click at [240, 516] on div "נא להזין כתובת אימייל כדי לצפות בסרטון. אני מאשר/ת קבלת מידע למייל ולנייד צפייה…" at bounding box center [592, 303] width 792 height 454
click at [234, 517] on div "נא להזין כתובת אימייל כדי לצפות בסרטון. אני מאשר/ת קבלת מידע למייל ולנייד צפייה…" at bounding box center [592, 303] width 792 height 454
click at [236, 520] on div "נא להזין כתובת אימייל כדי לצפות בסרטון. אני מאשר/ת קבלת מידע למייל ולנייד צפייה…" at bounding box center [592, 303] width 792 height 454
click at [249, 530] on summary "חמלה בפעולה" at bounding box center [592, 550] width 792 height 41
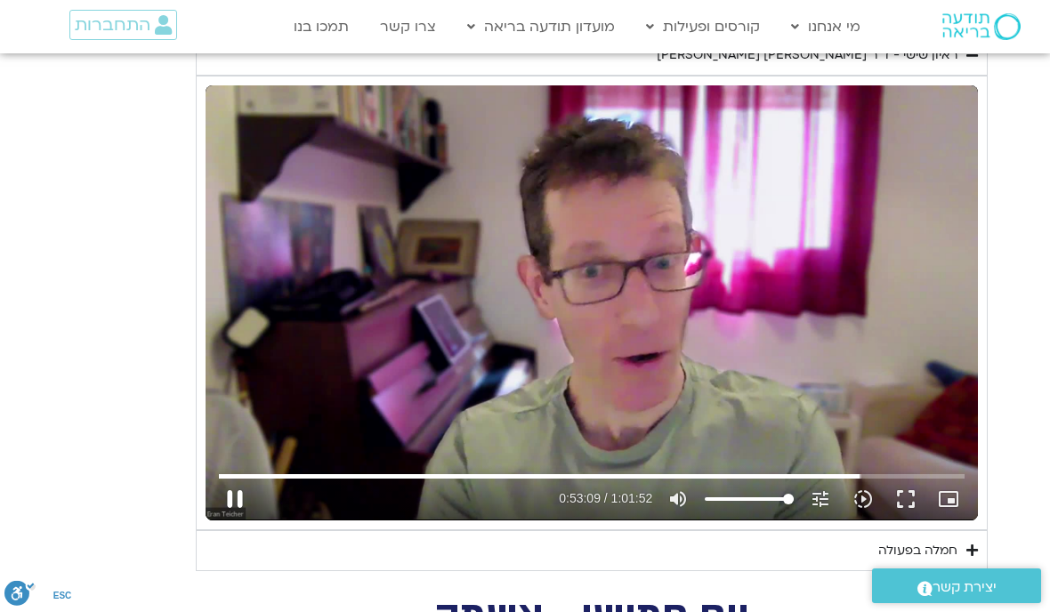
click at [239, 504] on button "pause" at bounding box center [235, 499] width 43 height 43
